Goal: Task Accomplishment & Management: Use online tool/utility

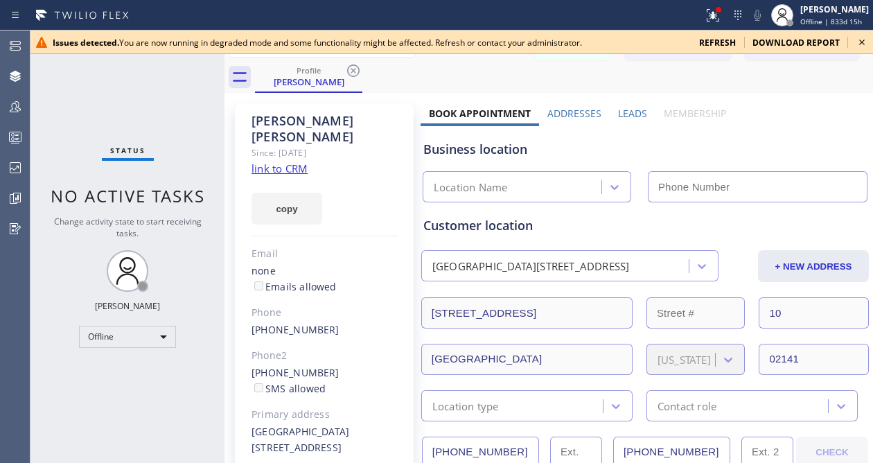
click at [861, 39] on icon at bounding box center [862, 42] width 17 height 17
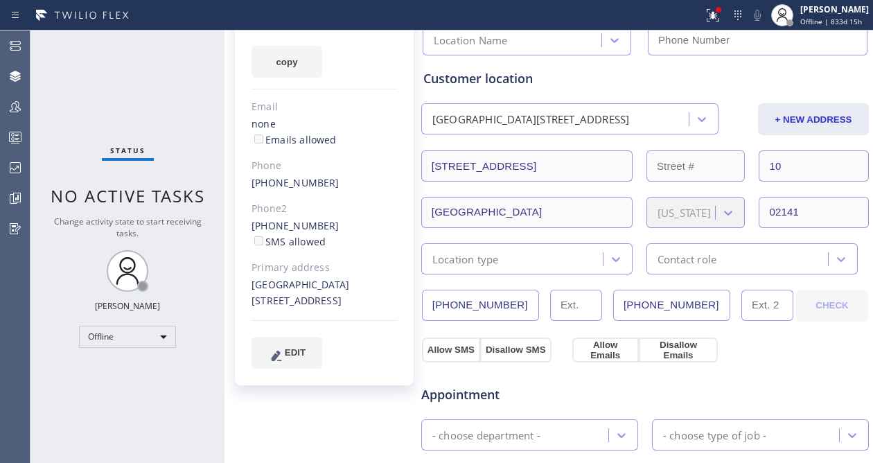
scroll to position [183, 0]
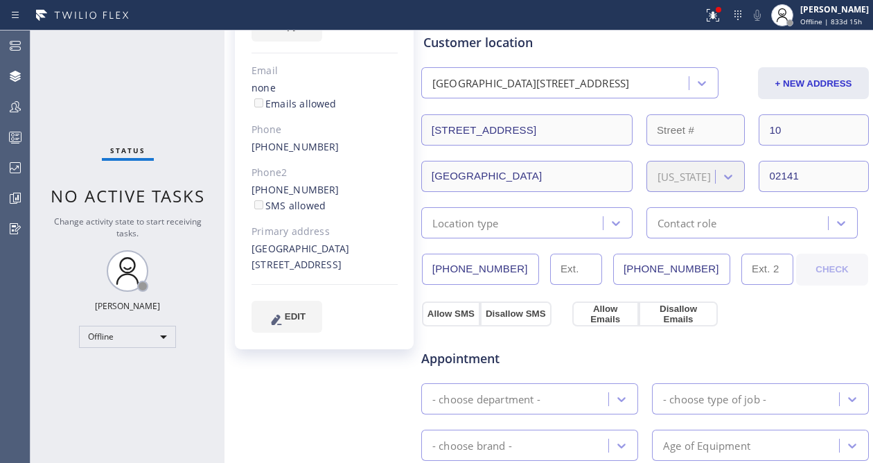
click at [761, 313] on div "Allow SMS Disallow SMS Allow Emails Disallow Emails" at bounding box center [645, 312] width 451 height 28
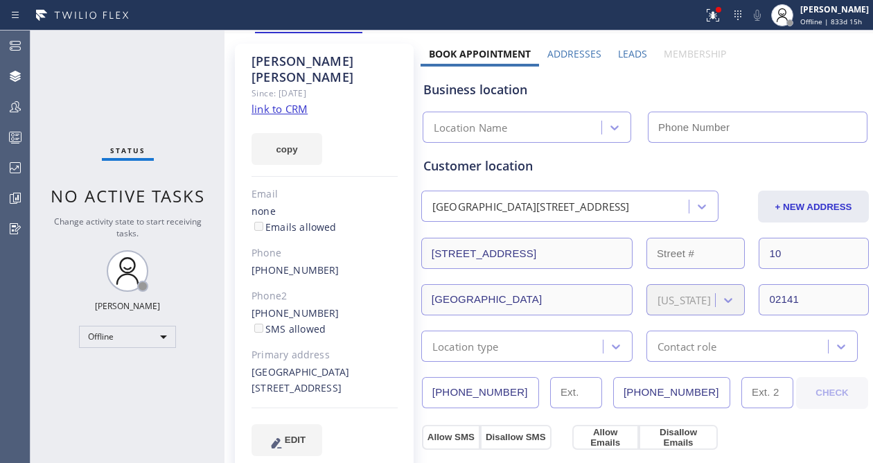
scroll to position [0, 0]
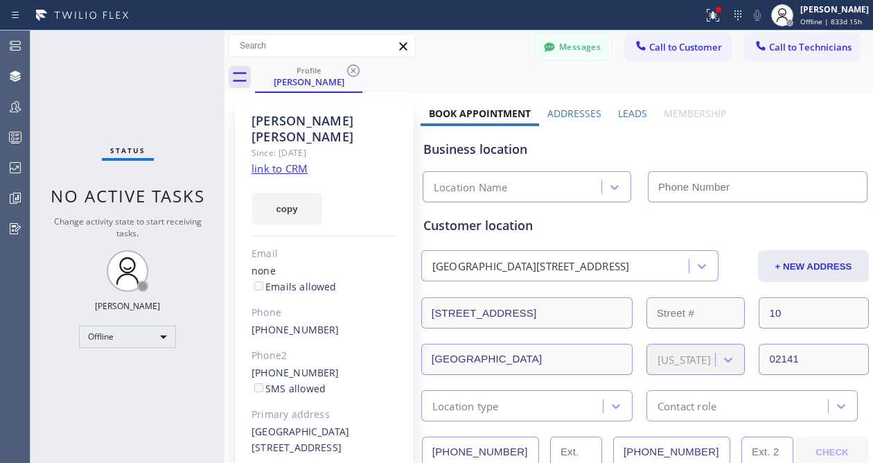
click at [643, 220] on div "Customer location" at bounding box center [645, 225] width 444 height 19
click at [508, 220] on div "Customer location" at bounding box center [645, 225] width 444 height 19
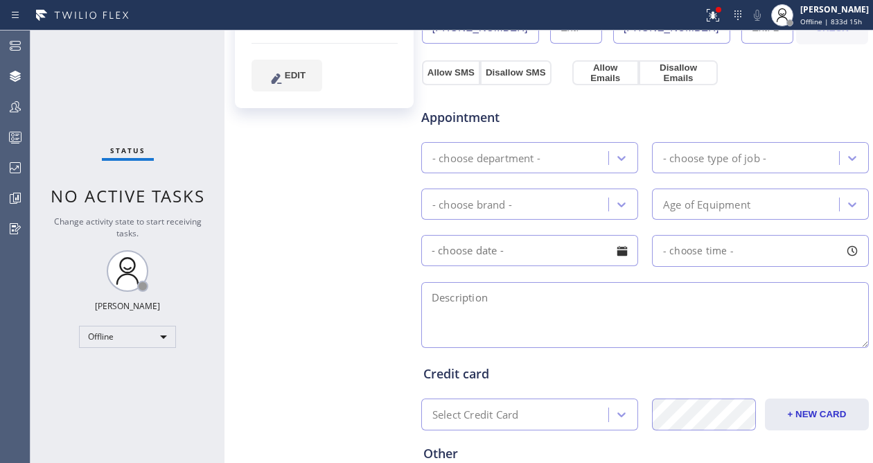
scroll to position [425, 0]
click at [561, 290] on textarea at bounding box center [645, 314] width 448 height 66
click at [563, 279] on div "Appointment - choose department - - choose type of job - - choose brand - Age o…" at bounding box center [645, 220] width 444 height 259
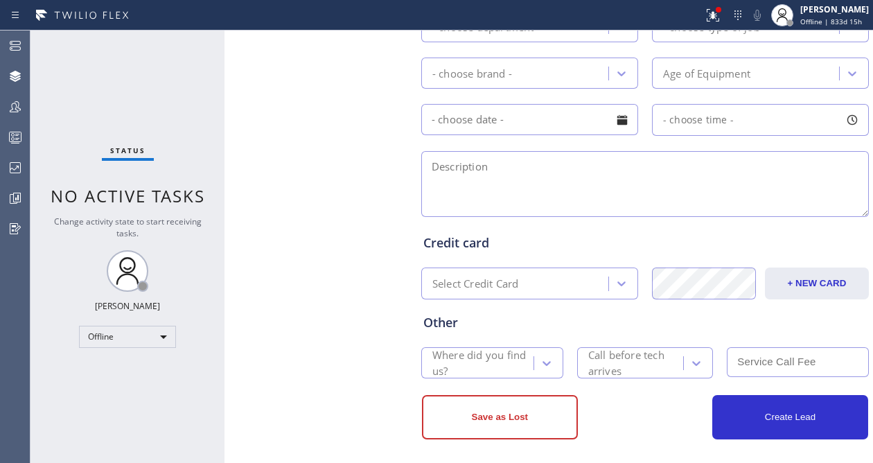
scroll to position [567, 0]
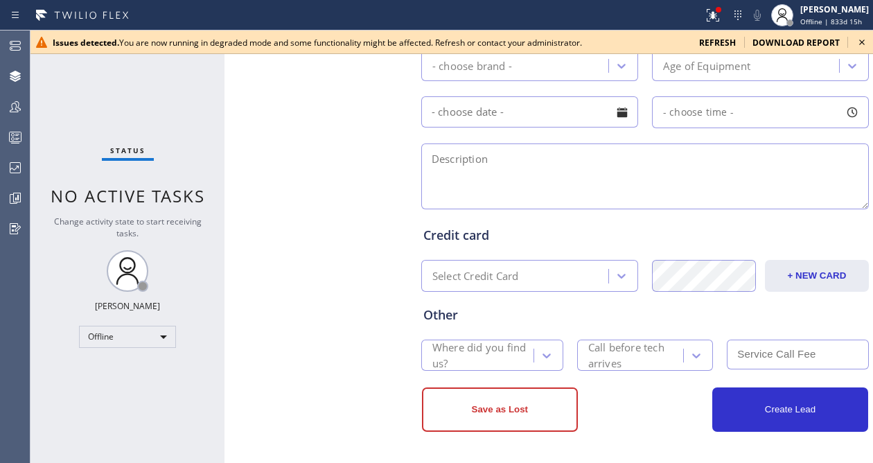
click at [638, 234] on div "Credit card" at bounding box center [645, 235] width 444 height 19
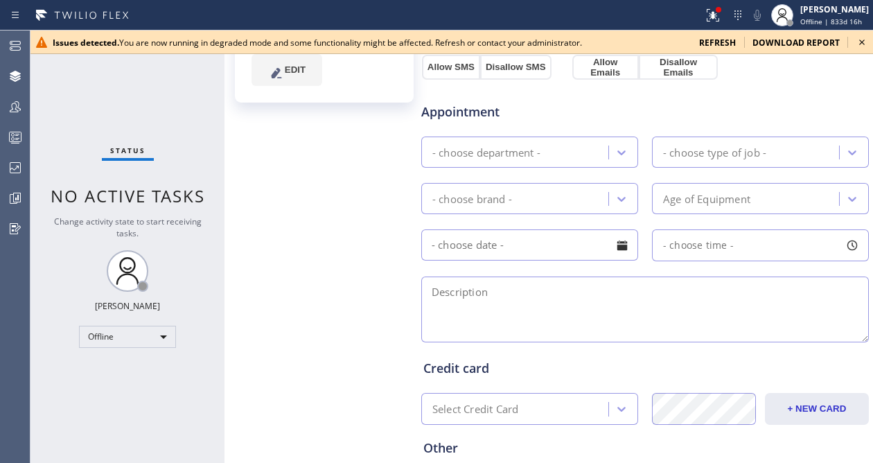
scroll to position [418, 0]
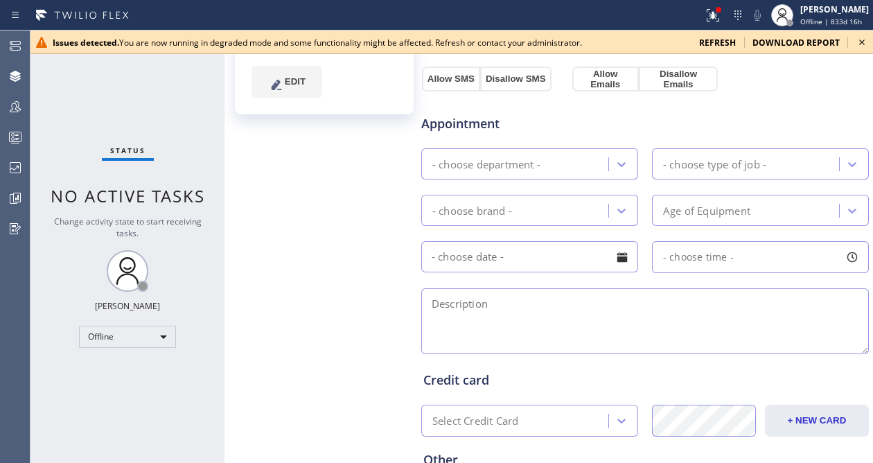
click at [560, 345] on textarea at bounding box center [645, 321] width 448 height 66
click at [613, 171] on div at bounding box center [621, 164] width 25 height 25
click at [484, 129] on span "Appointment" at bounding box center [495, 123] width 148 height 19
